Goal: Task Accomplishment & Management: Use online tool/utility

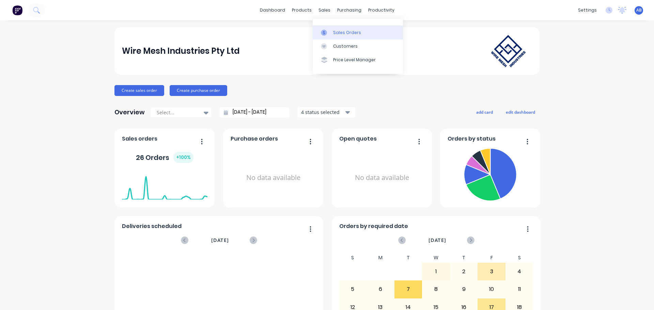
click at [332, 32] on link "Sales Orders" at bounding box center [358, 33] width 90 height 14
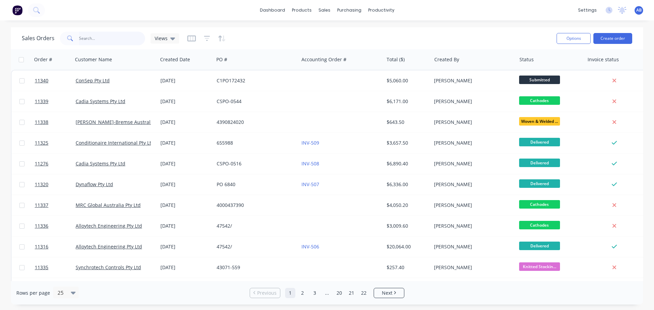
click at [116, 34] on input "text" at bounding box center [112, 39] width 66 height 14
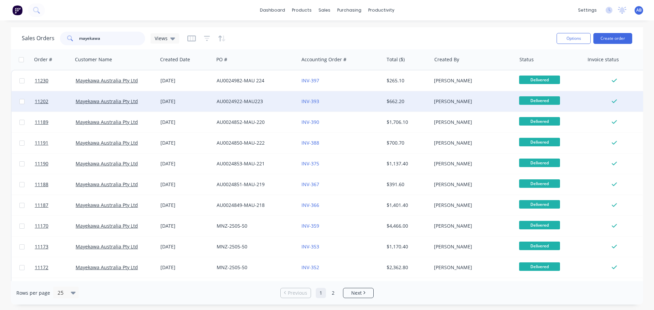
type input "mayekawa"
click at [347, 100] on div "INV-393" at bounding box center [339, 101] width 76 height 7
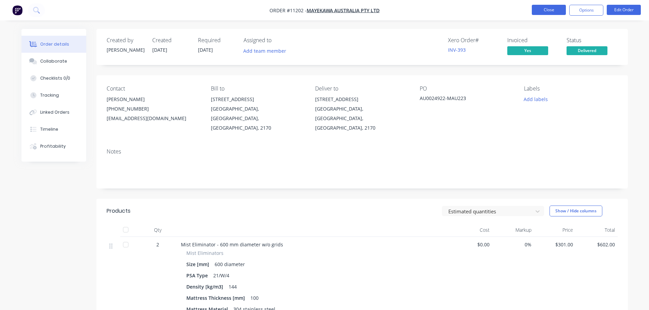
click at [552, 9] on button "Close" at bounding box center [548, 10] width 34 height 10
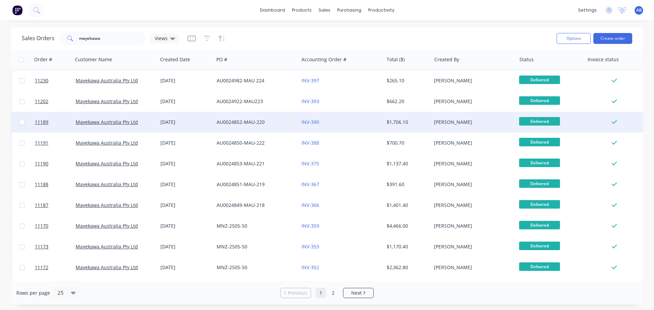
click at [341, 124] on div "INV-390" at bounding box center [339, 122] width 76 height 7
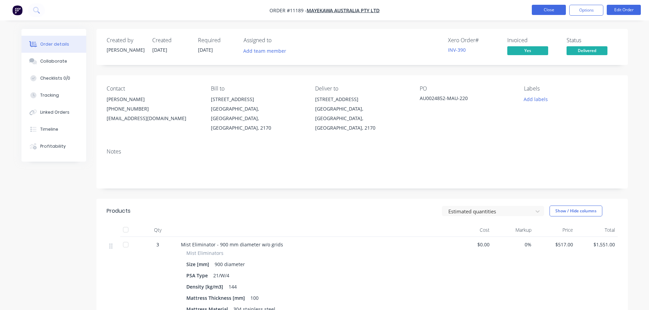
click at [552, 11] on button "Close" at bounding box center [548, 10] width 34 height 10
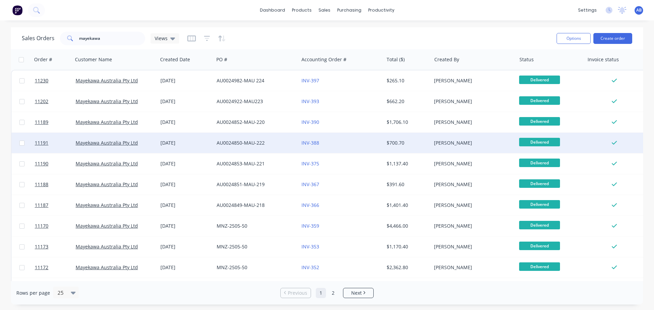
click at [343, 142] on div "INV-388" at bounding box center [339, 143] width 76 height 7
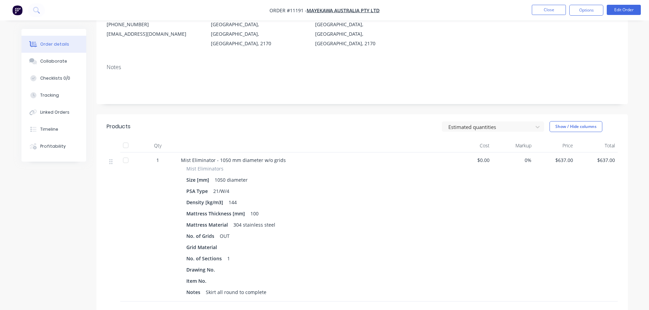
scroll to position [102, 0]
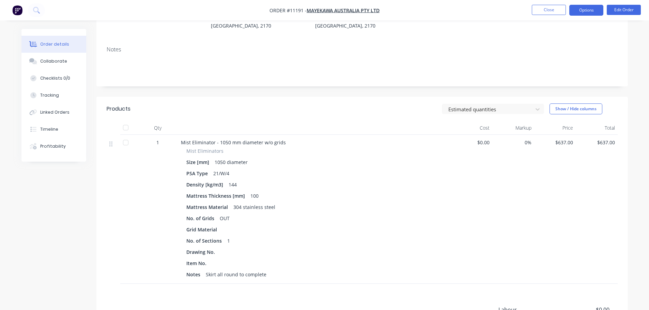
click at [590, 7] on button "Options" at bounding box center [586, 10] width 34 height 11
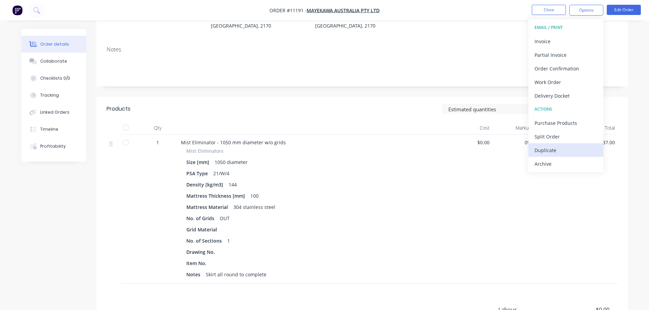
click at [551, 150] on div "Duplicate" at bounding box center [565, 150] width 63 height 10
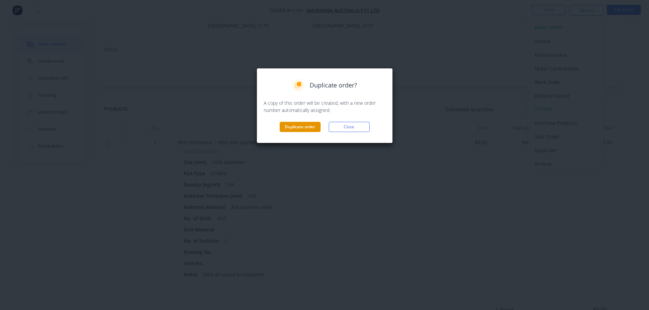
click at [302, 130] on button "Duplicate order" at bounding box center [300, 127] width 41 height 10
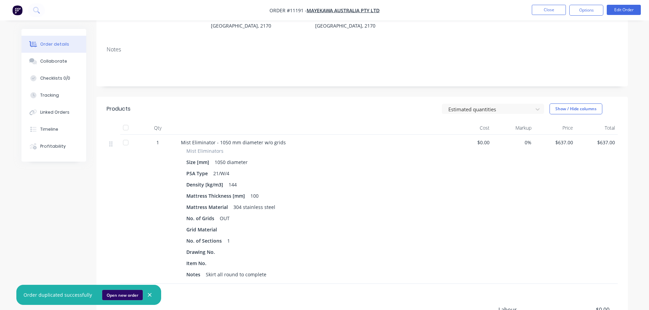
click at [113, 294] on button "Open new order" at bounding box center [122, 295] width 41 height 10
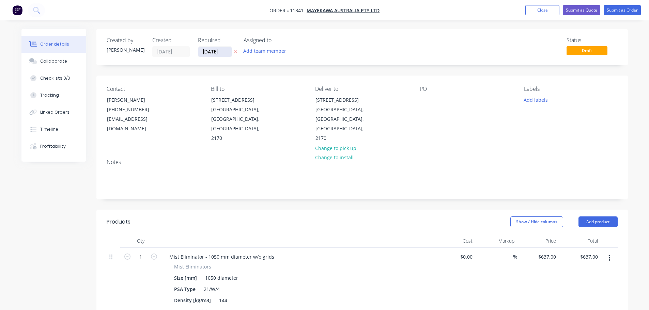
click at [225, 51] on input "[DATE]" at bounding box center [214, 52] width 33 height 10
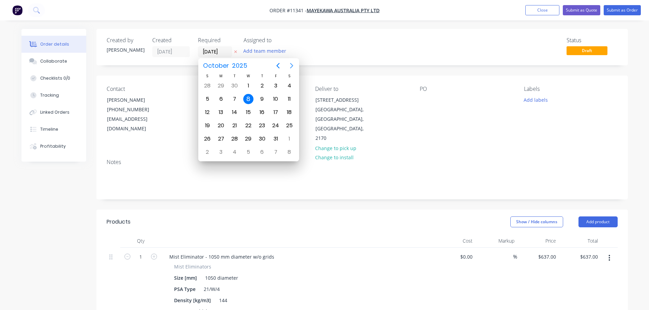
click at [290, 66] on icon "Next page" at bounding box center [291, 66] width 8 height 8
click at [223, 86] on div "1" at bounding box center [221, 86] width 10 height 10
type input "[DATE]"
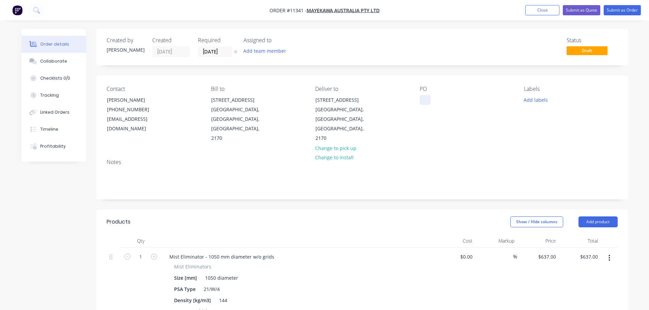
click at [424, 97] on div at bounding box center [424, 100] width 11 height 10
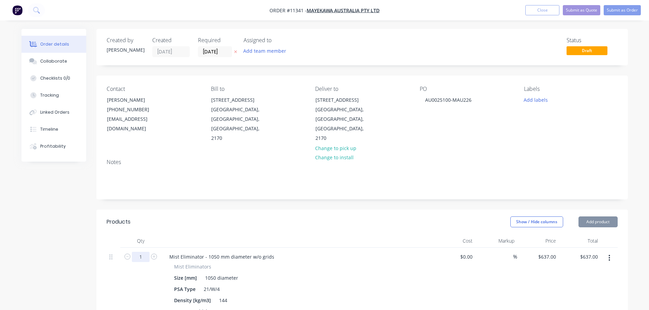
click at [138, 252] on input "1" at bounding box center [141, 257] width 18 height 10
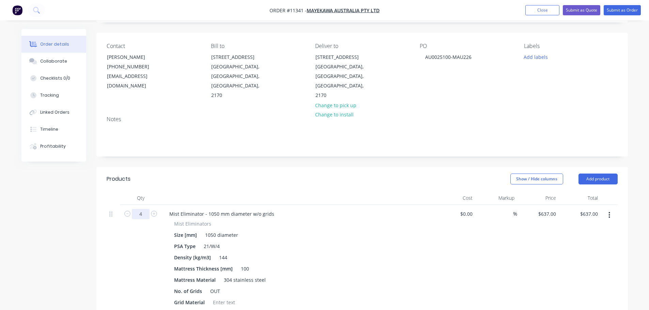
scroll to position [170, 0]
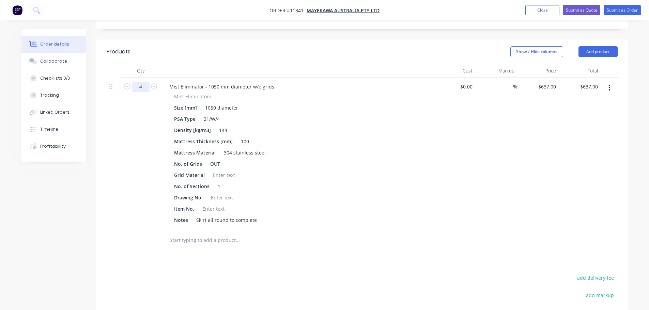
type input "4"
type input "$2,548.00"
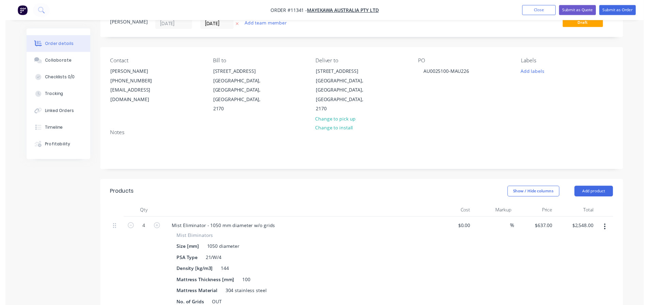
scroll to position [0, 0]
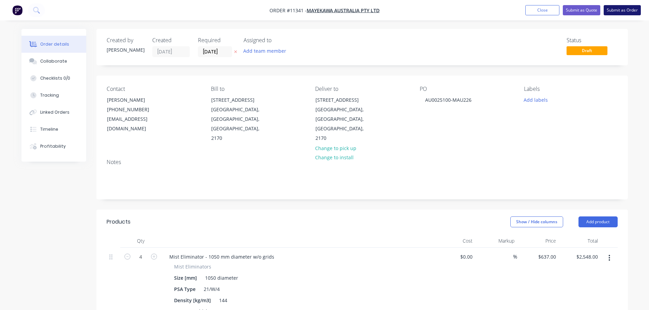
click at [618, 11] on button "Submit as Order" at bounding box center [621, 10] width 37 height 10
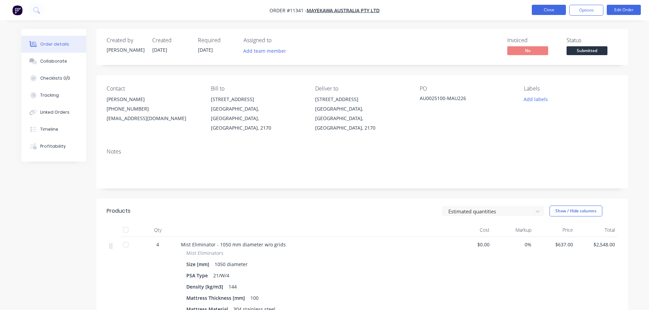
click at [556, 11] on button "Close" at bounding box center [548, 10] width 34 height 10
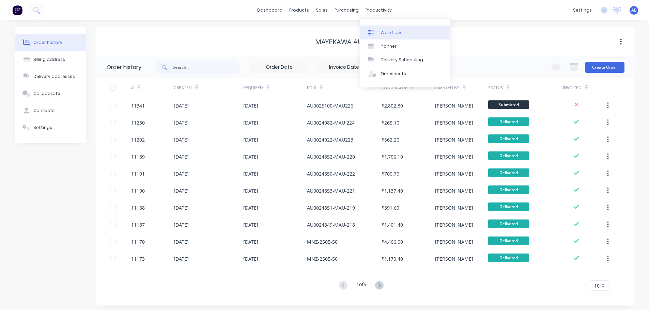
click at [388, 34] on div "Workflow" at bounding box center [390, 33] width 20 height 6
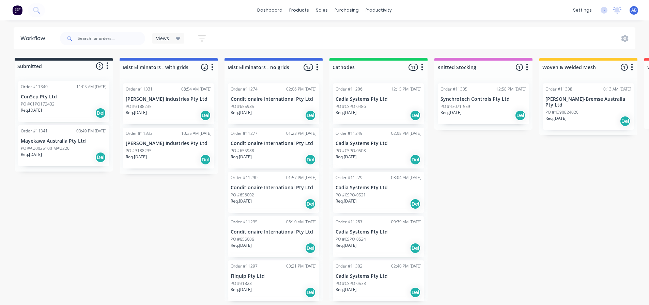
click at [61, 156] on div "Req. [DATE] Del" at bounding box center [64, 158] width 86 height 12
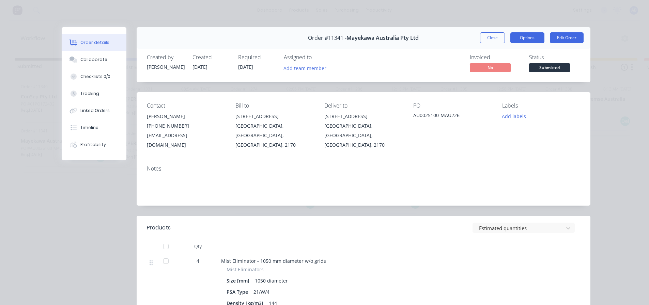
click at [519, 37] on button "Options" at bounding box center [527, 37] width 34 height 11
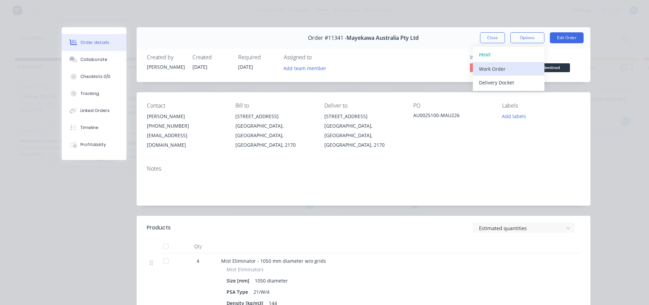
click at [496, 67] on div "Work Order" at bounding box center [508, 69] width 59 height 10
click at [495, 85] on div "Standard" at bounding box center [508, 83] width 59 height 10
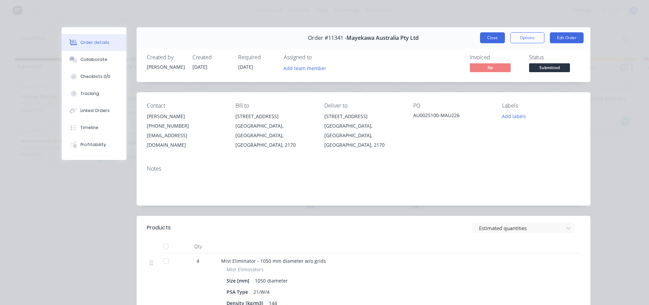
click at [492, 34] on button "Close" at bounding box center [492, 37] width 25 height 11
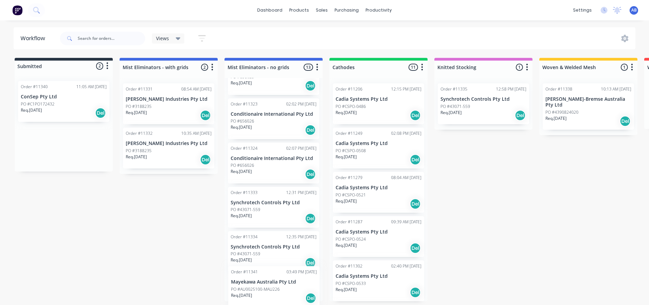
scroll to position [403, 0]
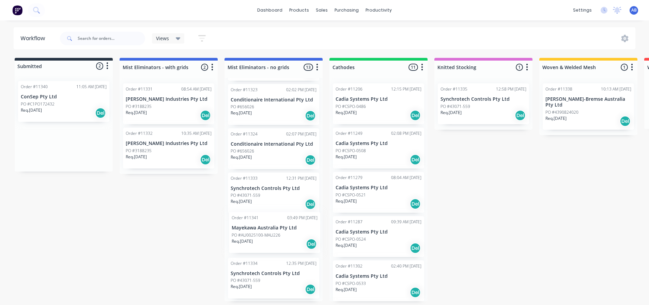
drag, startPoint x: 60, startPoint y: 148, endPoint x: 274, endPoint y: 237, distance: 231.3
click at [274, 237] on div "Submitted 2 Status colour #273444 hex #273444 Save Cancel Summaries Total order…" at bounding box center [464, 179] width 938 height 243
click at [16, 7] on img at bounding box center [17, 10] width 10 height 10
